Goal: Task Accomplishment & Management: Use online tool/utility

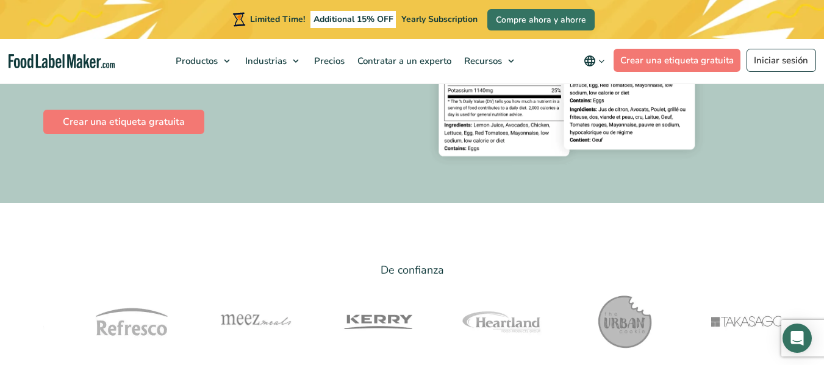
scroll to position [257, 0]
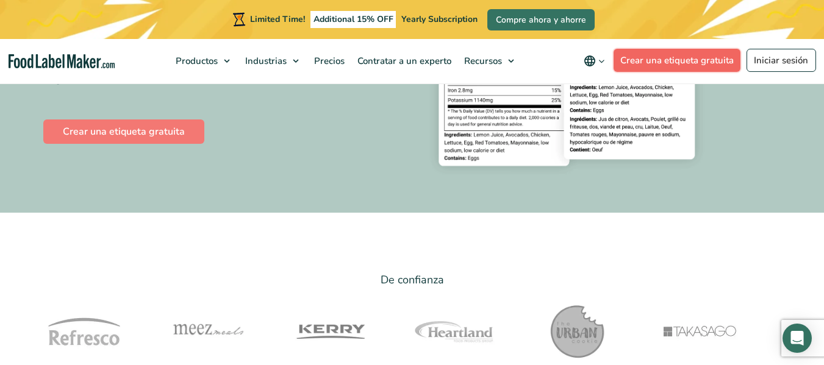
click at [674, 60] on link "Crear una etiqueta gratuita" at bounding box center [676, 60] width 127 height 23
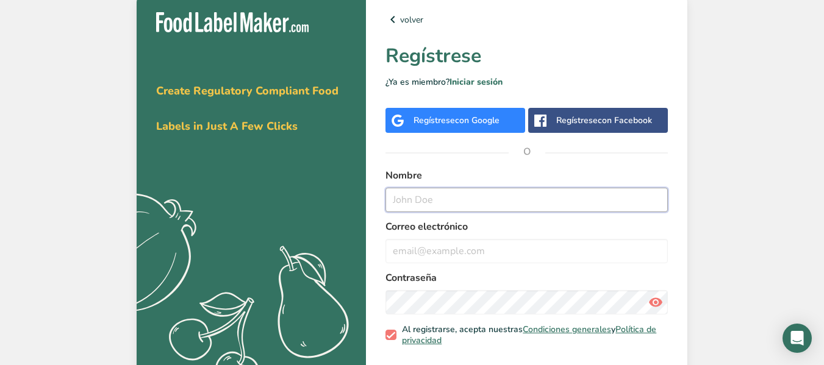
click at [416, 199] on input "text" at bounding box center [526, 200] width 282 height 24
click at [775, 129] on div "Obténga su prueba gratuita hoy Create Regulatory Compliant Food Labels in Just …" at bounding box center [412, 201] width 824 height 402
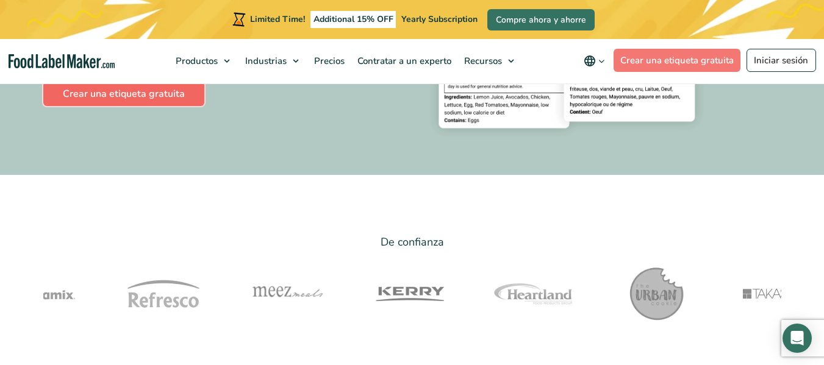
click at [136, 91] on link "Crear una etiqueta gratuita" at bounding box center [123, 94] width 161 height 24
